Goal: Task Accomplishment & Management: Manage account settings

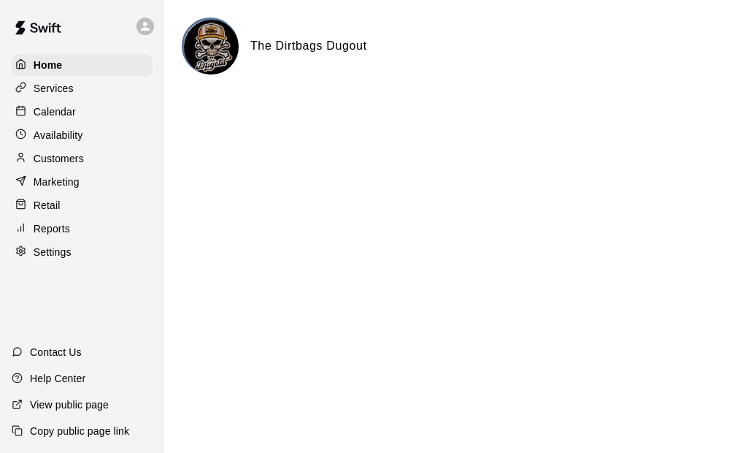
click at [59, 166] on p "Customers" at bounding box center [59, 158] width 50 height 15
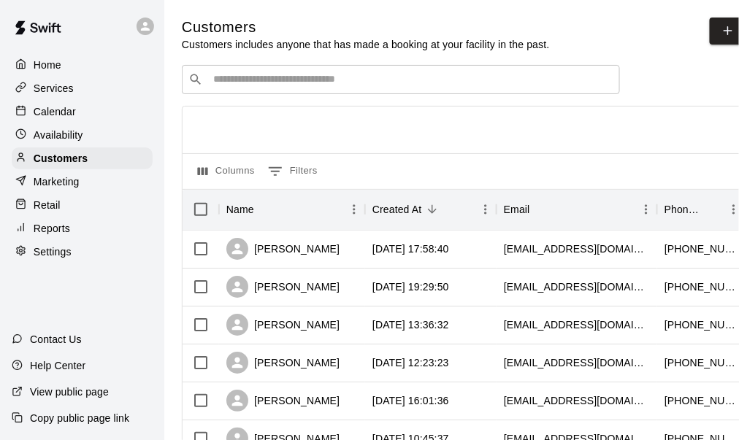
click at [306, 80] on input "Search customers by name or email" at bounding box center [411, 79] width 405 height 15
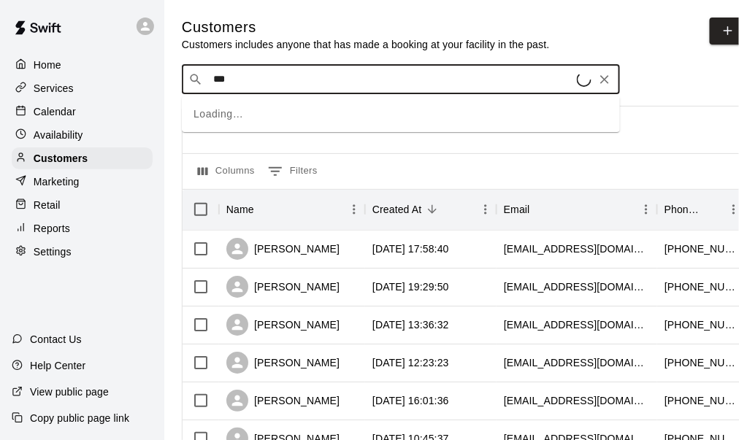
type input "****"
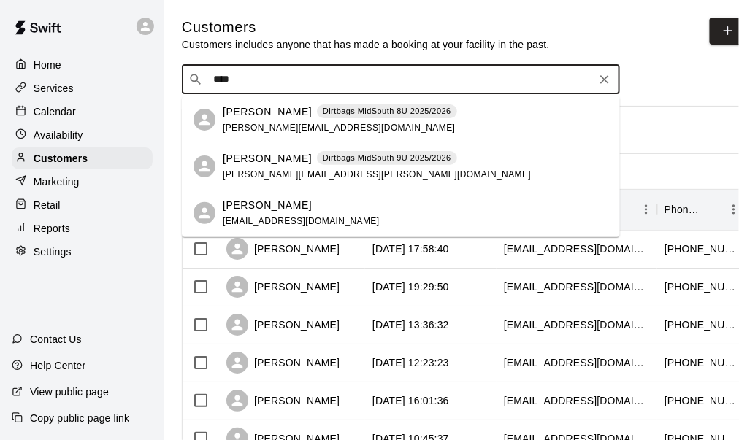
click at [269, 127] on span "[PERSON_NAME][EMAIL_ADDRESS][DOMAIN_NAME]" at bounding box center [339, 128] width 232 height 10
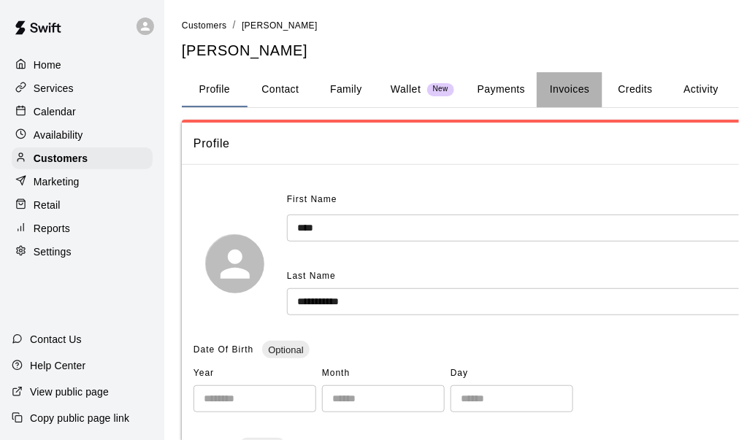
click at [564, 93] on button "Invoices" at bounding box center [570, 89] width 66 height 35
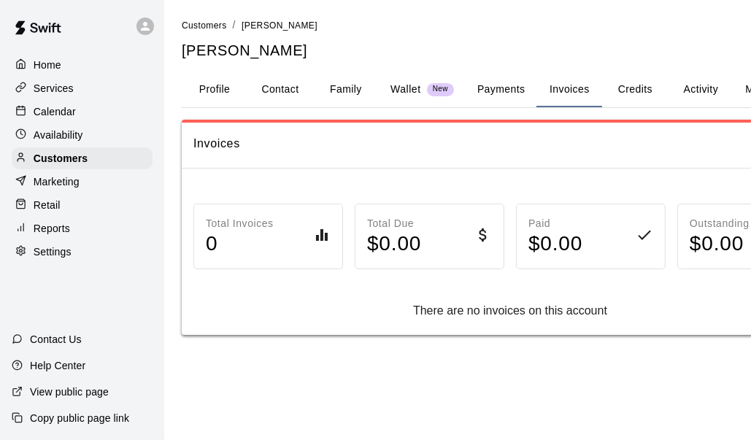
click at [505, 89] on button "Payments" at bounding box center [501, 89] width 71 height 35
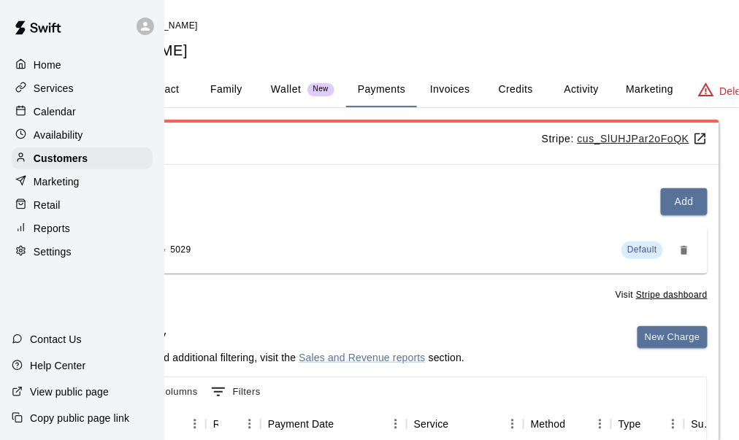
scroll to position [0, 129]
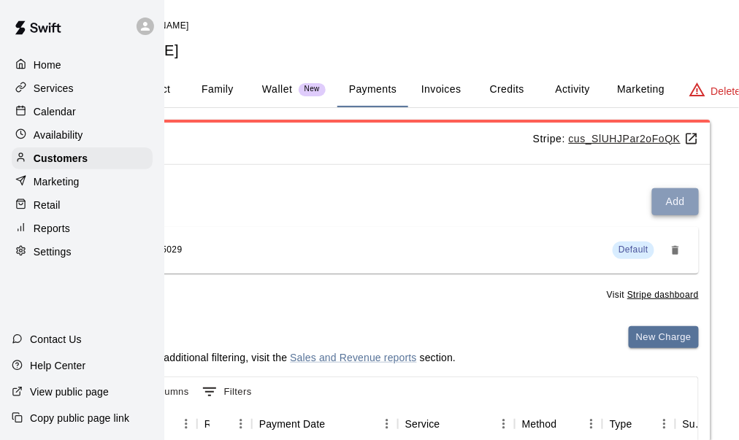
click at [673, 203] on button "Add" at bounding box center [675, 201] width 47 height 27
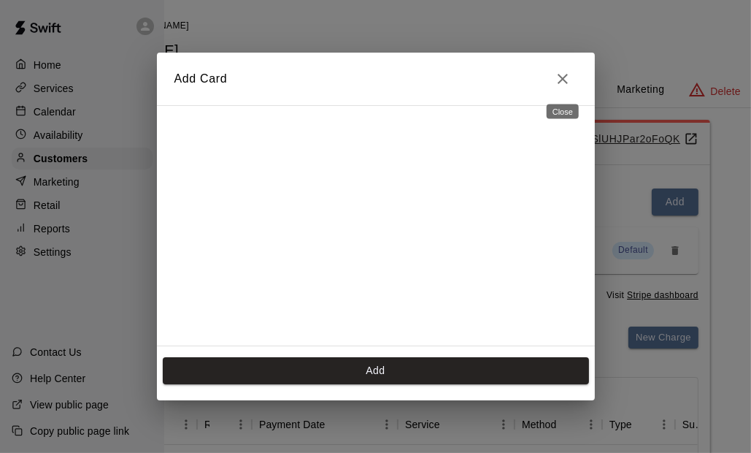
click at [563, 83] on icon "Close" at bounding box center [563, 79] width 18 height 18
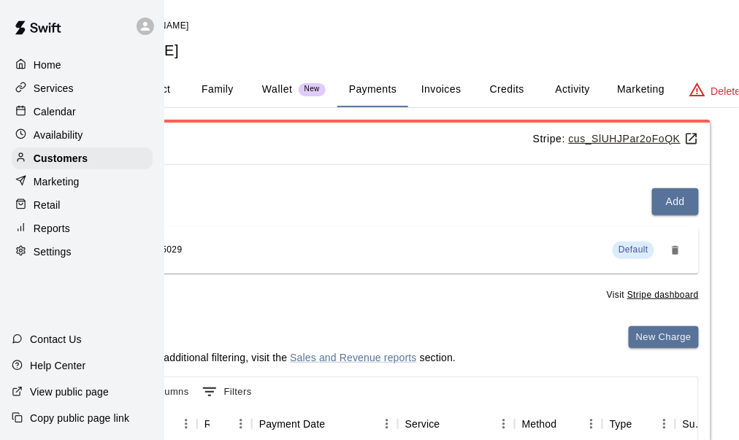
click at [53, 82] on p "Services" at bounding box center [54, 88] width 40 height 15
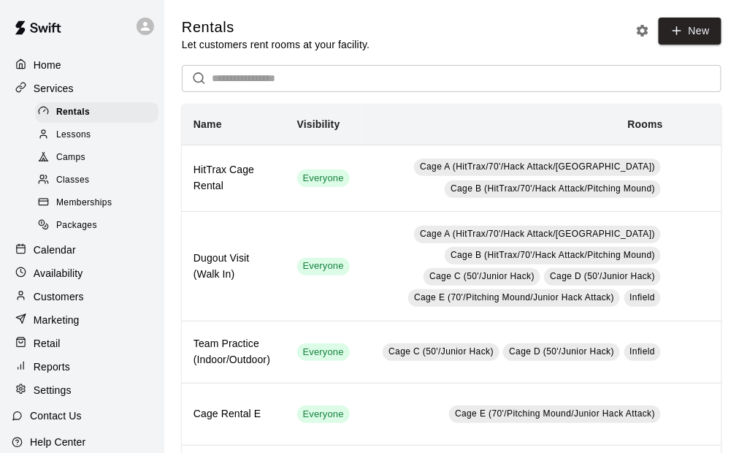
click at [79, 204] on span "Memberships" at bounding box center [83, 203] width 55 height 15
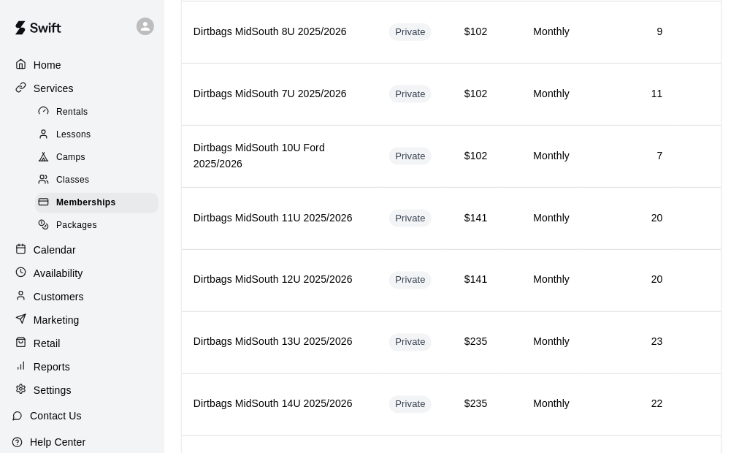
scroll to position [412, 0]
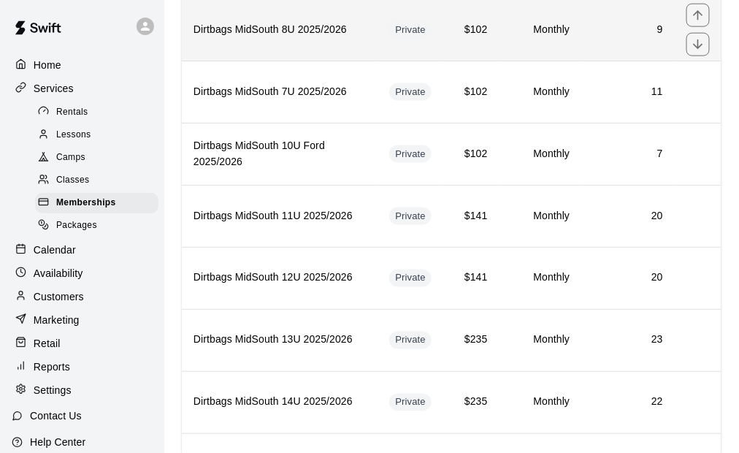
click at [602, 32] on td "9" at bounding box center [627, 30] width 93 height 62
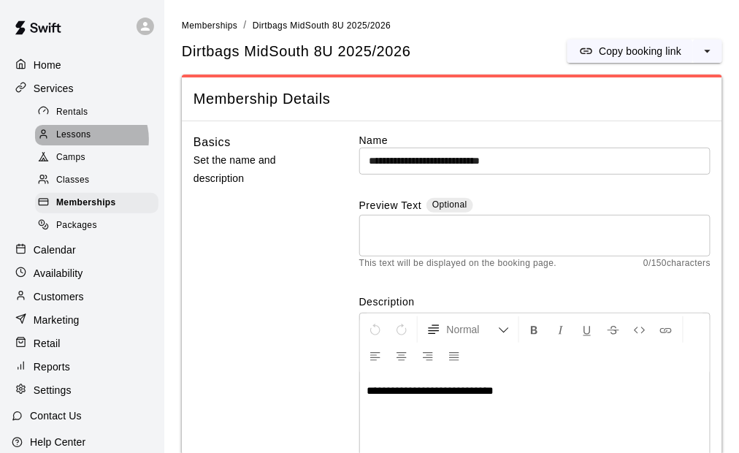
click at [89, 142] on span "Lessons" at bounding box center [73, 135] width 35 height 15
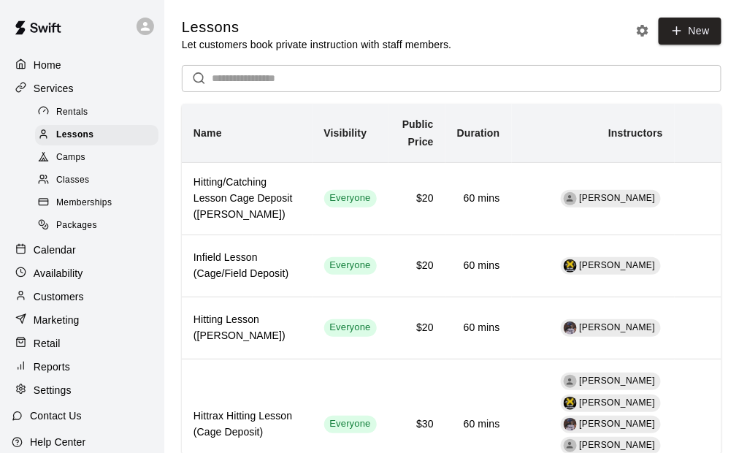
click at [77, 302] on p "Customers" at bounding box center [59, 296] width 50 height 15
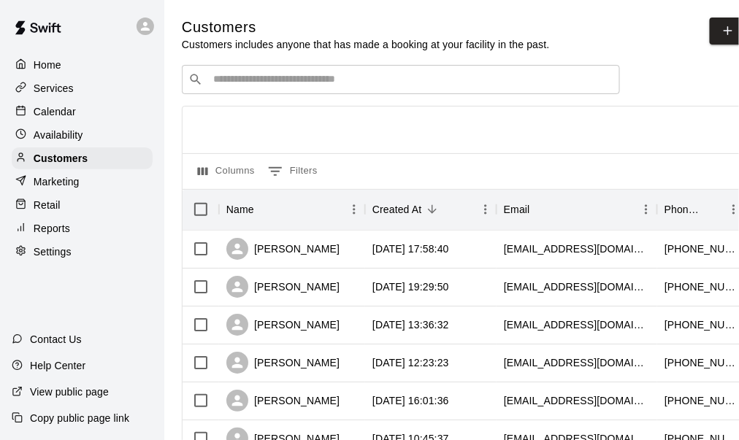
click at [292, 87] on input "Search customers by name or email" at bounding box center [411, 79] width 405 height 15
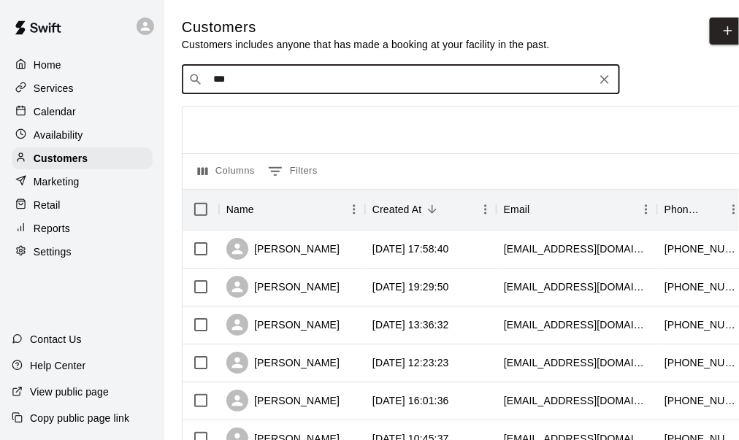
type input "****"
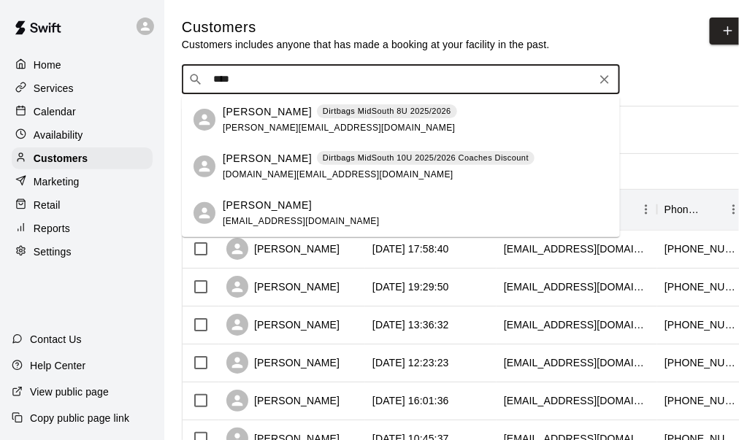
click at [278, 110] on p "[PERSON_NAME]" at bounding box center [267, 111] width 89 height 15
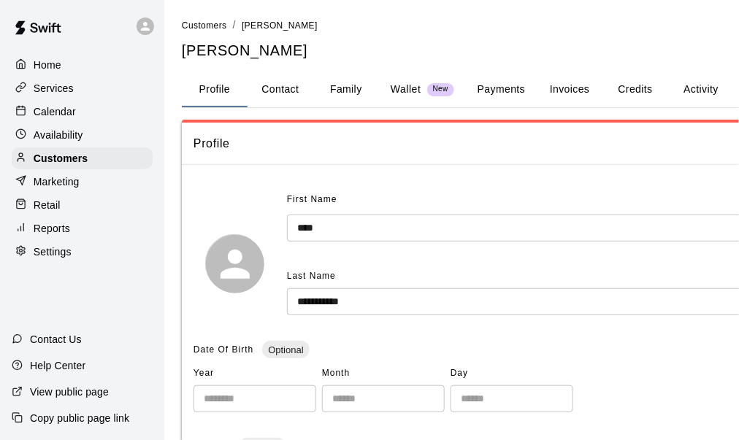
click at [507, 91] on button "Payments" at bounding box center [501, 89] width 71 height 35
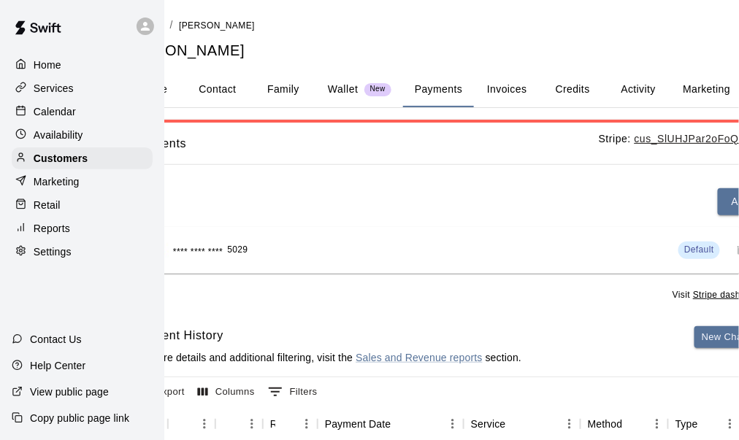
scroll to position [0, 82]
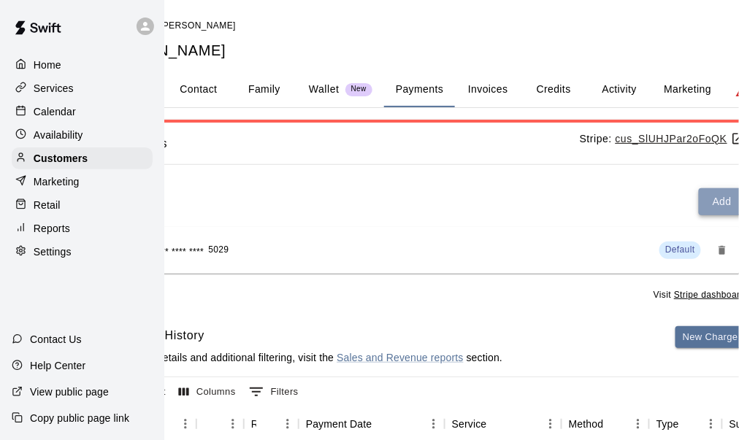
click at [701, 212] on button "Add" at bounding box center [722, 201] width 47 height 27
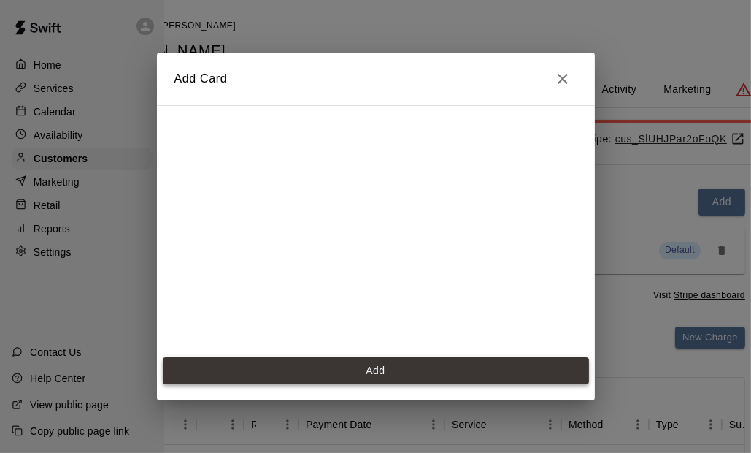
click at [374, 365] on button "Add" at bounding box center [376, 370] width 426 height 27
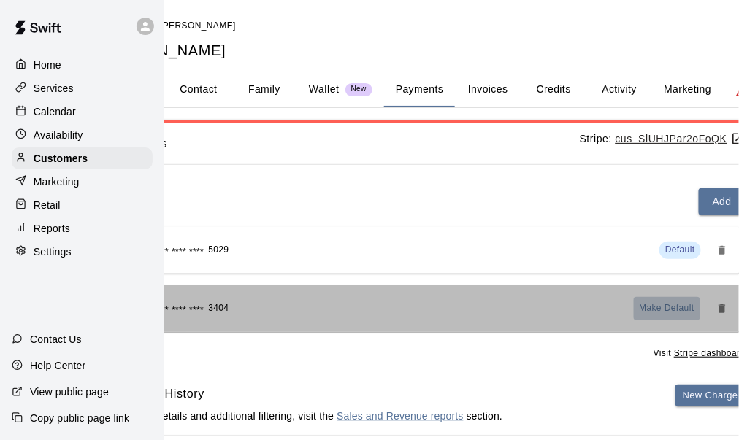
click at [660, 312] on span "Make Default" at bounding box center [667, 309] width 55 height 15
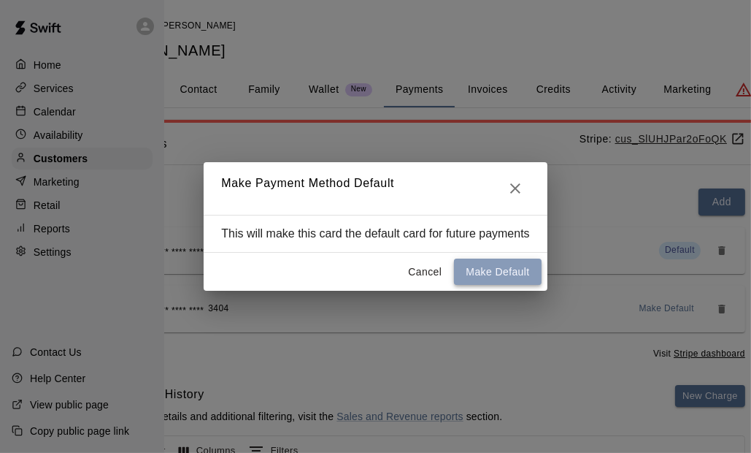
click at [511, 267] on button "Make Default" at bounding box center [497, 271] width 87 height 27
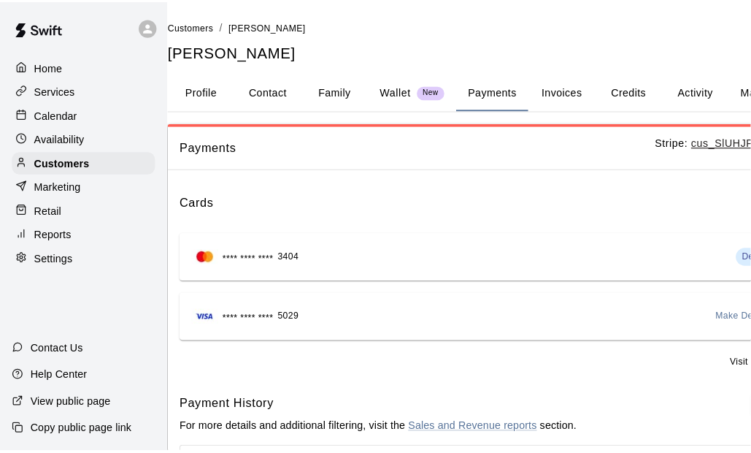
scroll to position [0, 0]
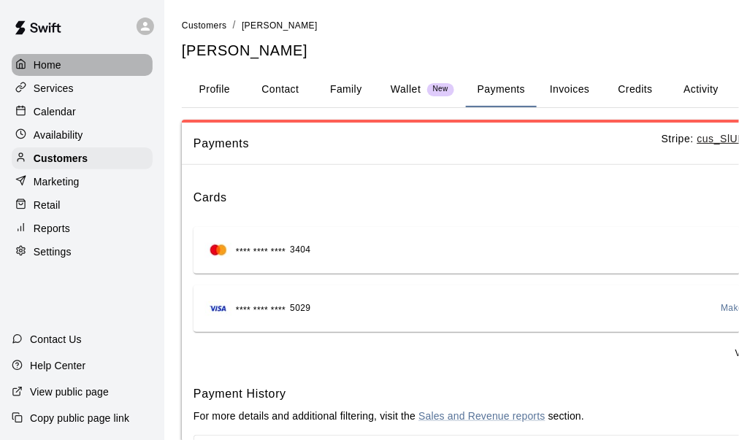
click at [63, 63] on div "Home" at bounding box center [82, 65] width 141 height 22
